Goal: Find contact information: Find contact information

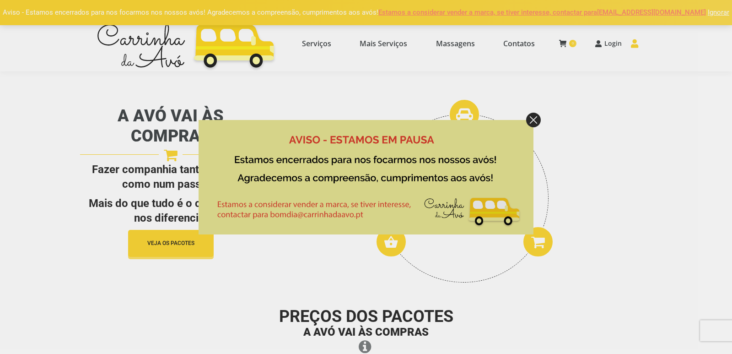
click at [535, 117] on img at bounding box center [533, 120] width 15 height 15
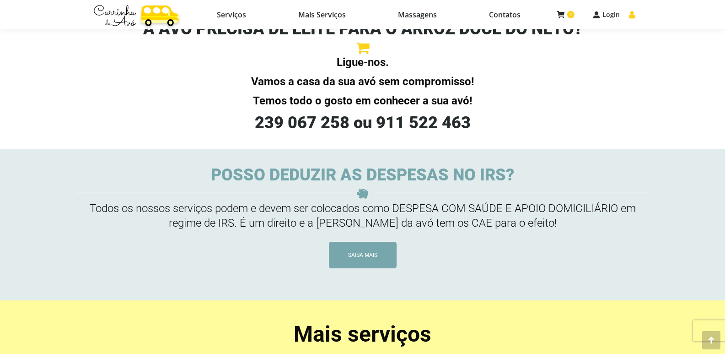
scroll to position [870, 0]
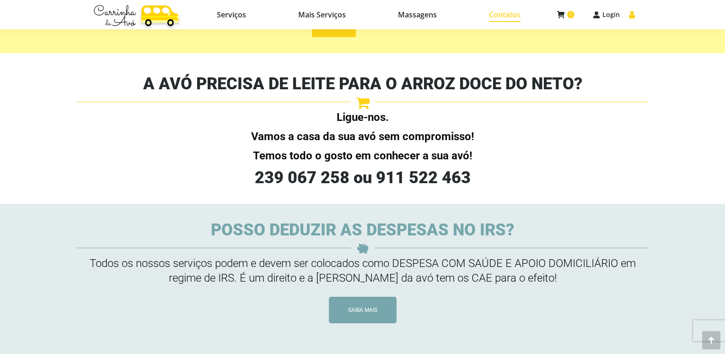
click at [506, 19] on span "Contatos" at bounding box center [505, 14] width 32 height 9
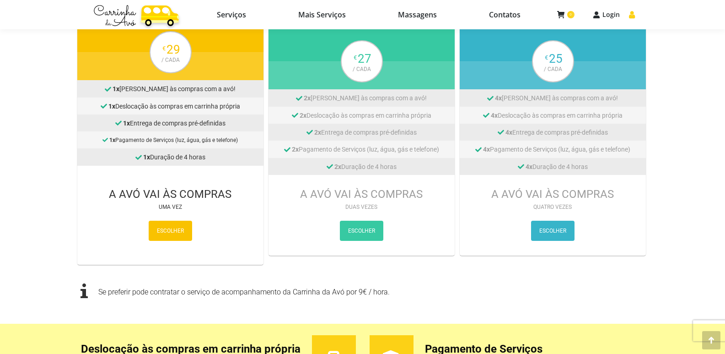
scroll to position [412, 0]
click at [173, 233] on span "ESCOLHER" at bounding box center [170, 231] width 27 height 11
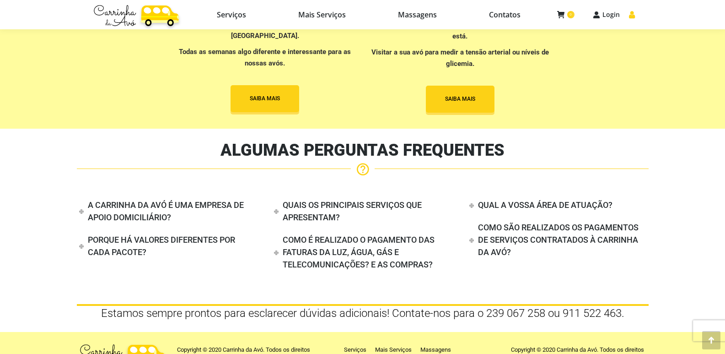
scroll to position [1478, 0]
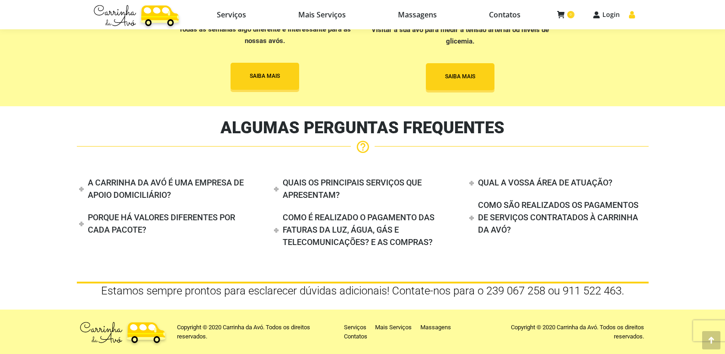
click at [183, 178] on h4 "A CARRINHA DA AVÓ É UMA EMPRESA DE APOIO DOMICILIÁRIO?" at bounding box center [166, 189] width 156 height 22
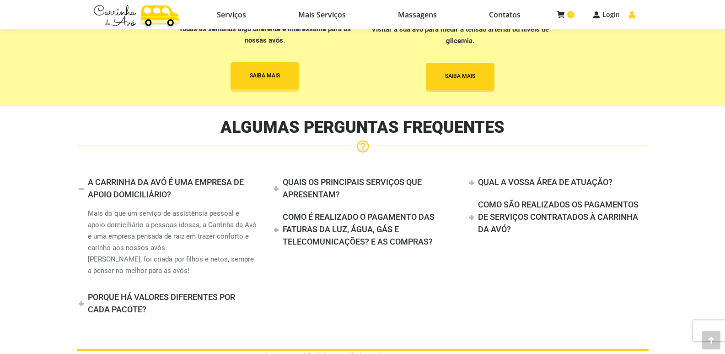
scroll to position [1546, 0]
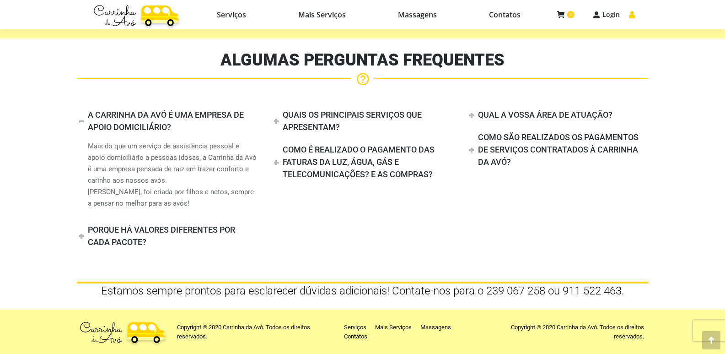
click at [177, 229] on h4 "PORQUE HÁ VALORES DIFERENTES POR CADA PACOTE?" at bounding box center [161, 236] width 147 height 22
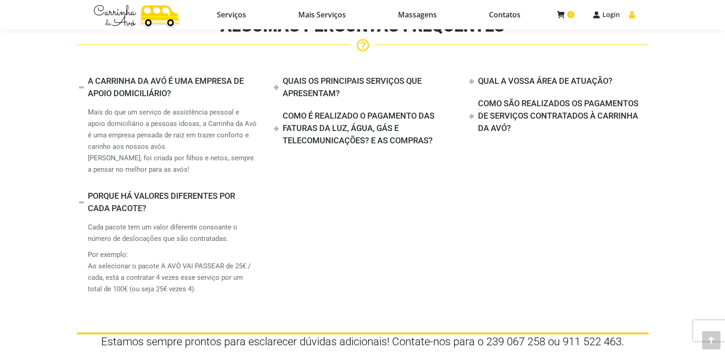
scroll to position [1493, 0]
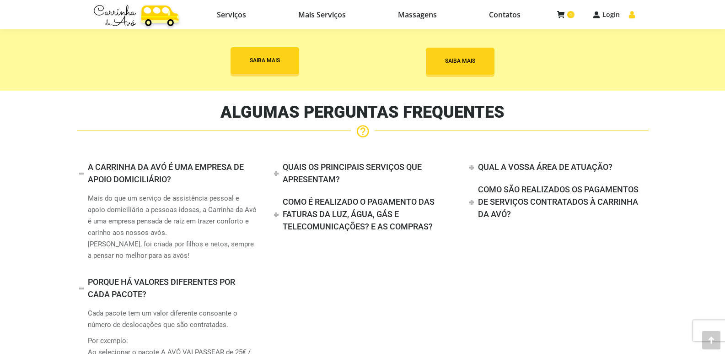
click at [360, 202] on h4 "COMO É REALIZADO O PAGAMENTO DAS FATURAS DA LUZ, ÁGUA, GÁS E TELECOMUNICAÇÕES? …" at bounding box center [359, 214] width 152 height 34
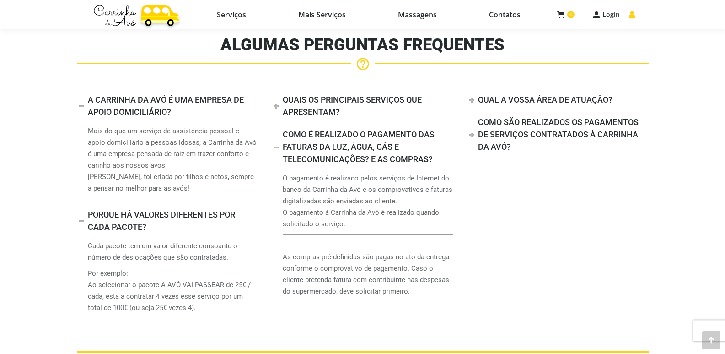
scroll to position [1585, 0]
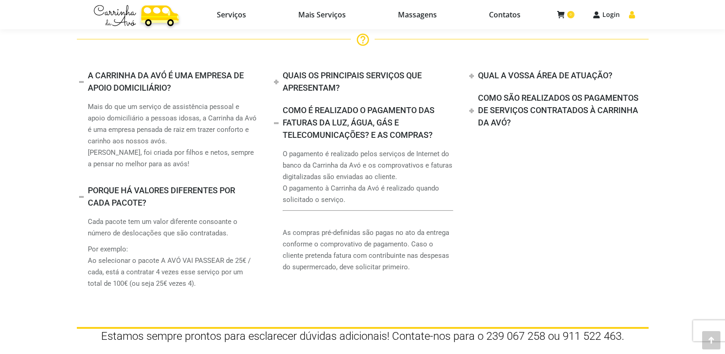
click at [554, 72] on h4 "QUAL A VOSSA ÁREA DE ATUAÇÃO?" at bounding box center [545, 75] width 135 height 10
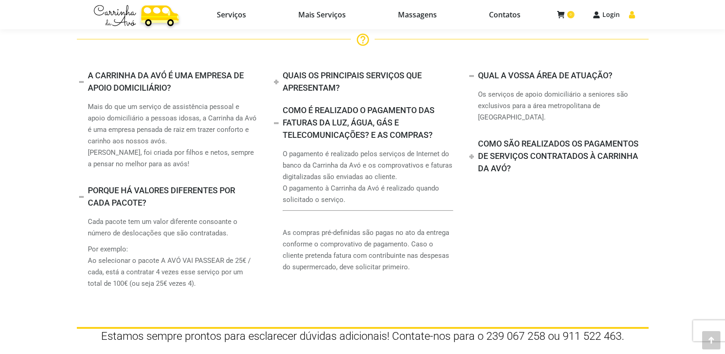
click at [575, 139] on div "COMO SÃO REALIZADOS OS PAGAMENTOS DE SERVIÇOS CONTRATADOS À CARRINHA DA AVÓ?" at bounding box center [558, 156] width 182 height 37
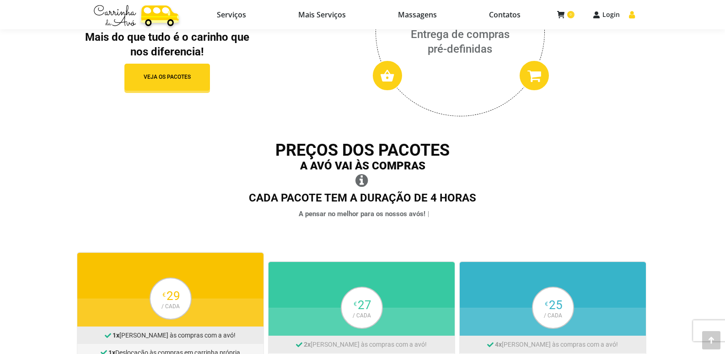
scroll to position [0, 0]
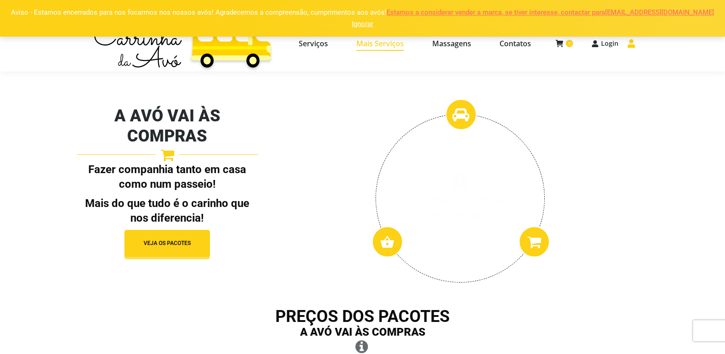
click at [377, 45] on span "Mais Serviços" at bounding box center [381, 43] width 48 height 9
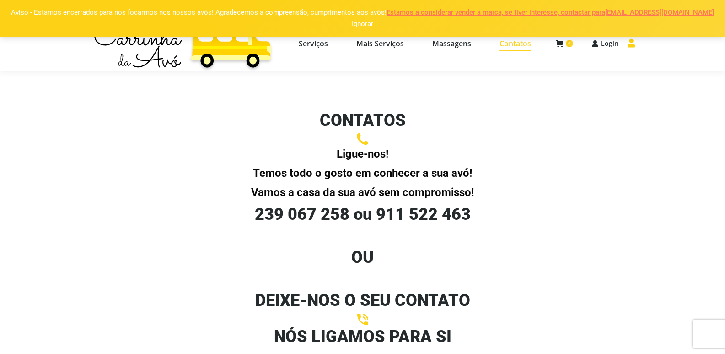
select select "[URL][DOMAIN_NAME]"
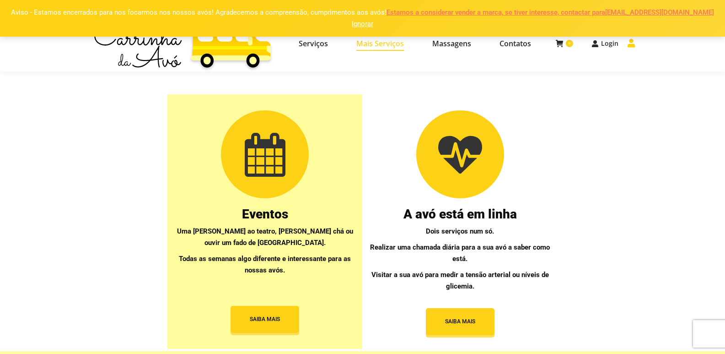
select select "[URL][DOMAIN_NAME]"
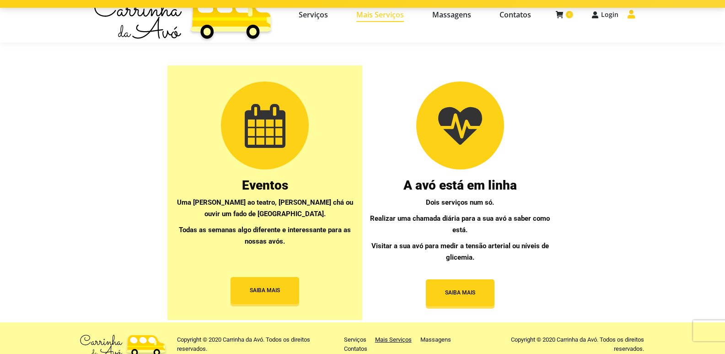
scroll to position [42, 0]
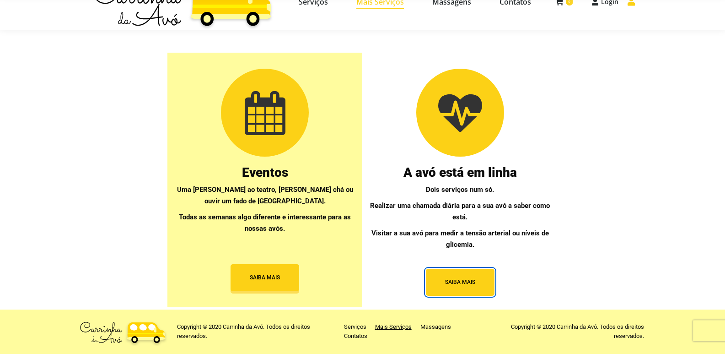
click at [467, 281] on span "SAIBA MAIS" at bounding box center [460, 282] width 30 height 8
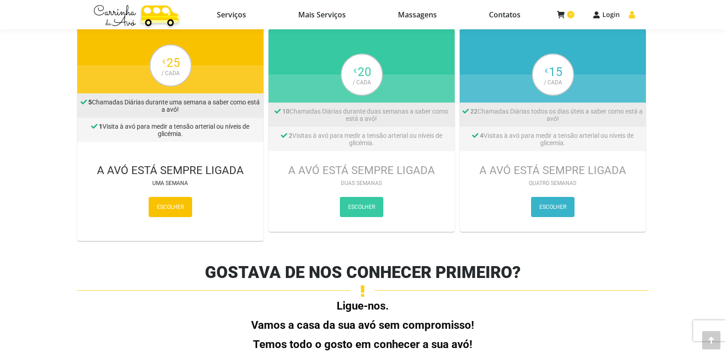
scroll to position [1190, 0]
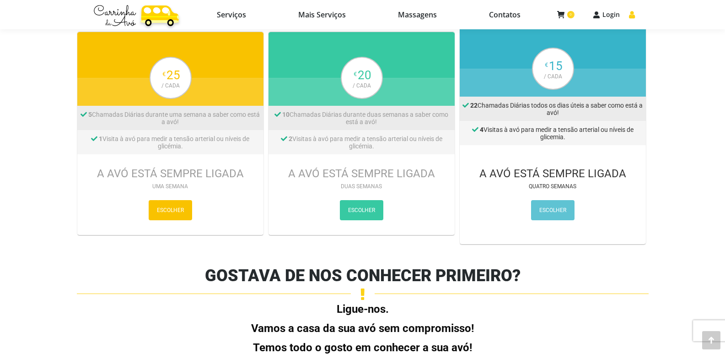
click at [552, 213] on span "ESCOLHER" at bounding box center [553, 210] width 27 height 11
